Goal: Check status

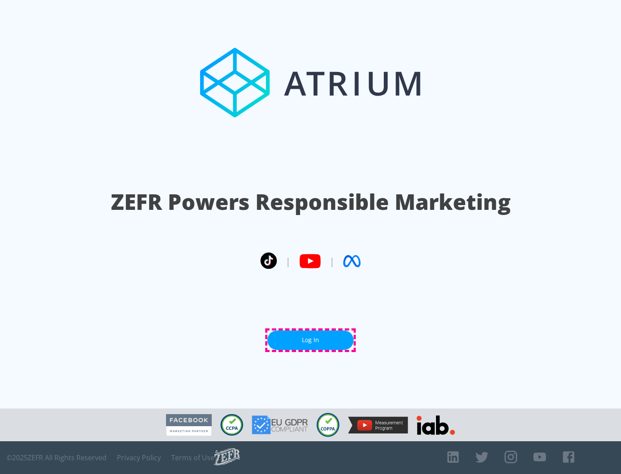
click at [310, 340] on link "Log In" at bounding box center [310, 340] width 86 height 19
